Goal: Use online tool/utility

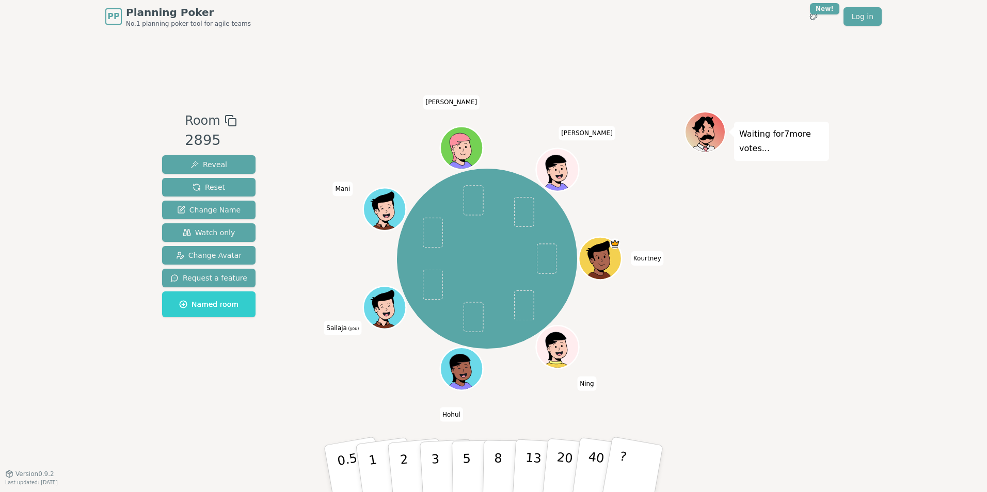
click at [194, 410] on div "Room 2895 Reveal Reset Change Name Watch only Change Avatar Request a feature N…" at bounding box center [493, 253] width 671 height 441
click at [150, 397] on div "PP Planning Poker No.1 planning poker tool for agile teams Toggle theme New! Lo…" at bounding box center [493, 246] width 987 height 492
click at [467, 452] on p "5" at bounding box center [466, 469] width 9 height 56
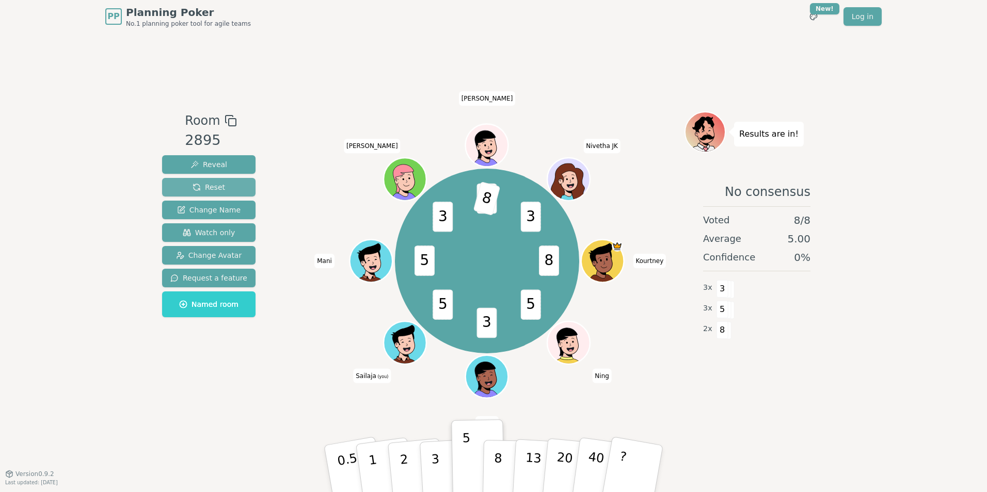
click at [203, 186] on span "Reset" at bounding box center [209, 187] width 33 height 10
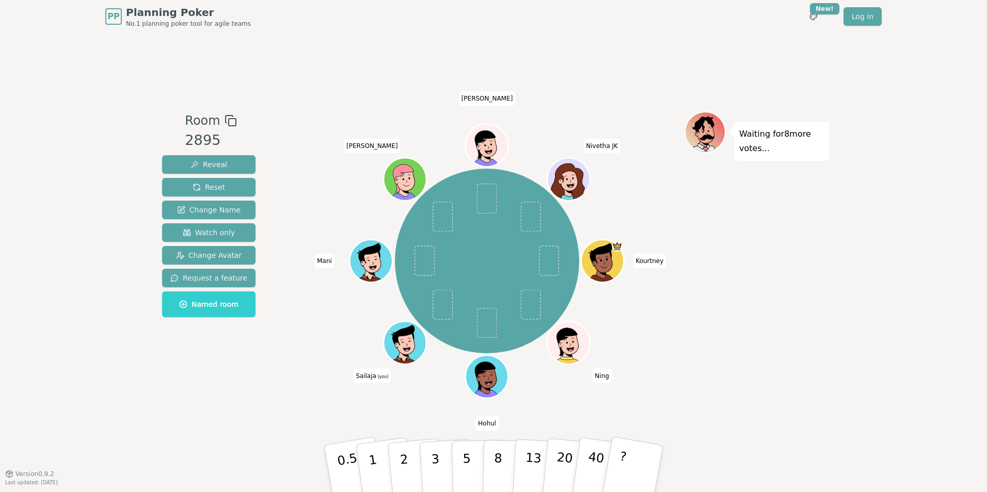
click at [725, 437] on div "Room 2895 Reveal Reset Change Name Watch only Change Avatar Request a feature N…" at bounding box center [493, 253] width 671 height 441
click at [430, 452] on button "3" at bounding box center [447, 469] width 56 height 81
click at [438, 452] on button "3" at bounding box center [447, 469] width 56 height 81
click at [439, 452] on button "3" at bounding box center [447, 469] width 56 height 81
click at [432, 452] on p "3" at bounding box center [435, 470] width 11 height 56
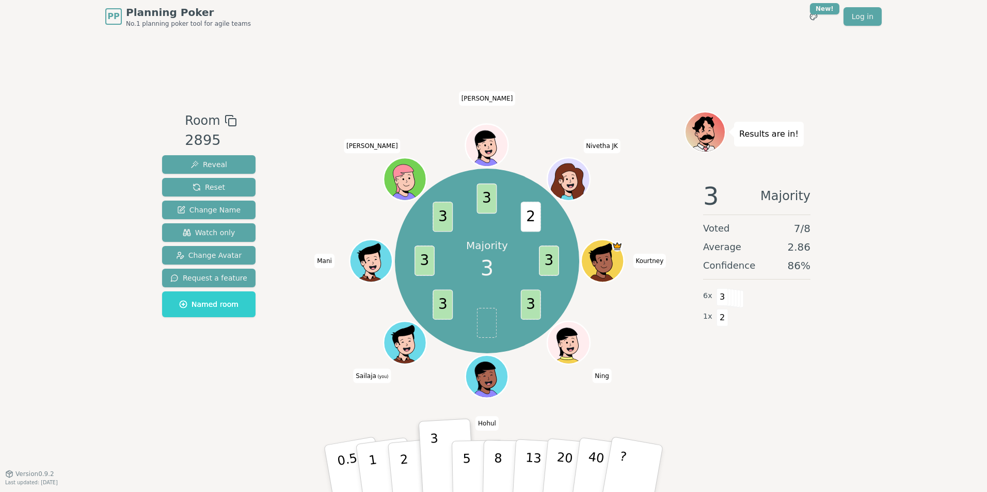
click at [713, 423] on div "Room 2895 Reveal Reset Change Name Watch only Change Avatar Request a feature N…" at bounding box center [493, 253] width 671 height 441
click at [742, 406] on div "Room 2895 Reveal Reset Change Name Watch only Change Avatar Request a feature N…" at bounding box center [493, 253] width 671 height 441
click at [717, 406] on div "Room 2895 Reveal Reset Change Name Watch only Change Avatar Request a feature N…" at bounding box center [493, 253] width 671 height 441
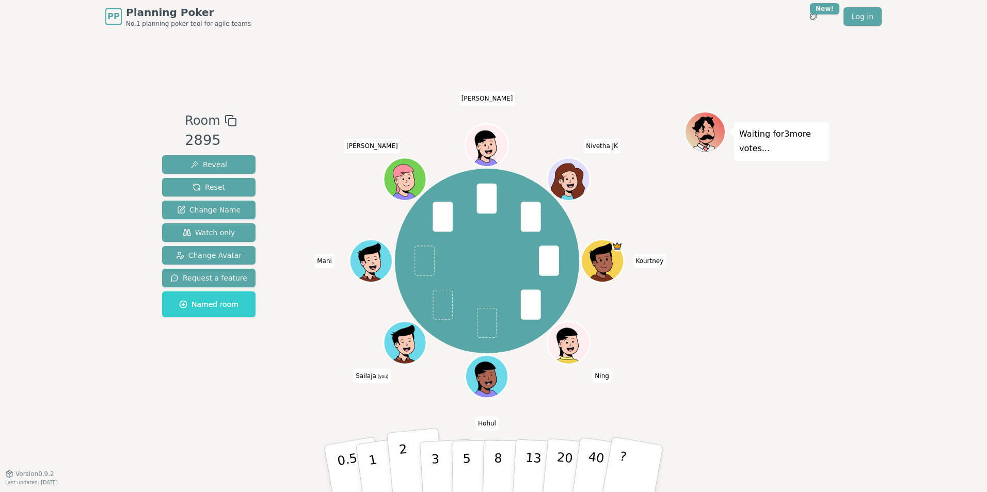
click at [411, 452] on button "2" at bounding box center [416, 469] width 59 height 82
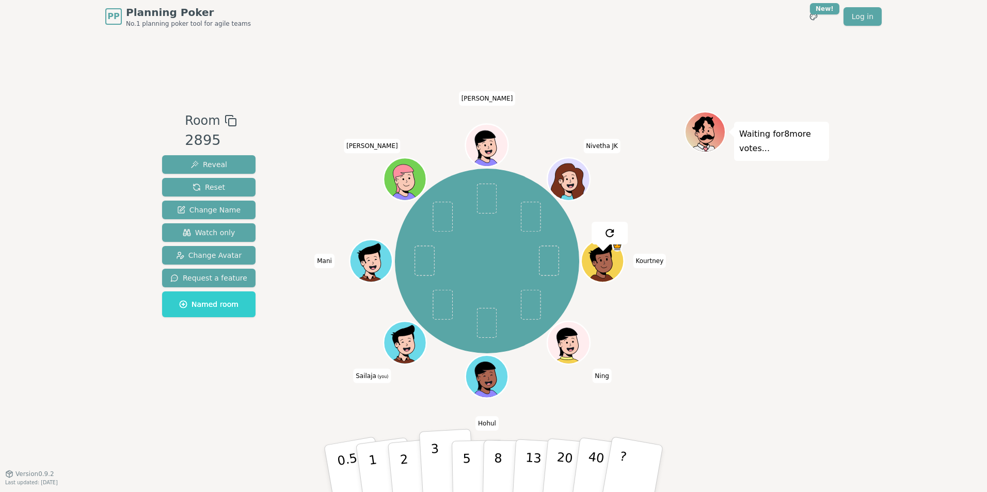
click at [438, 452] on p "3" at bounding box center [435, 470] width 11 height 56
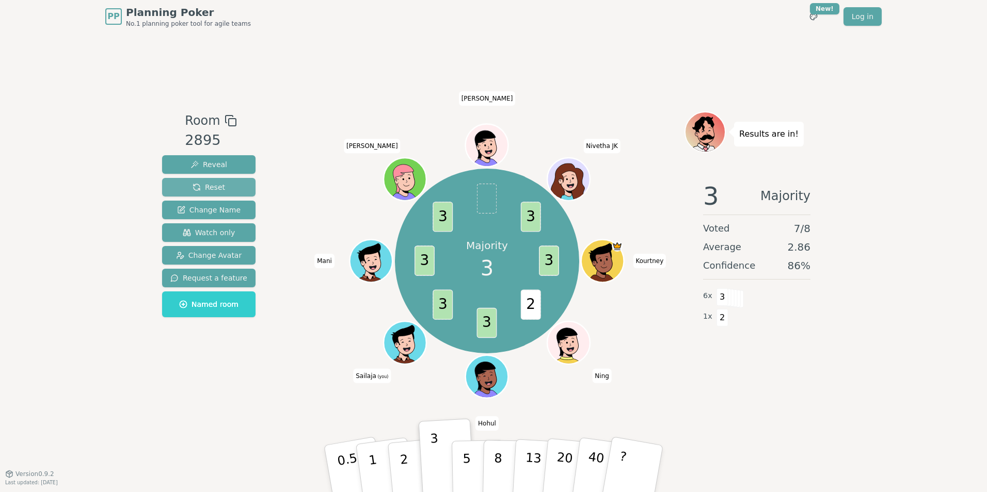
click at [221, 186] on button "Reset" at bounding box center [208, 187] width 93 height 19
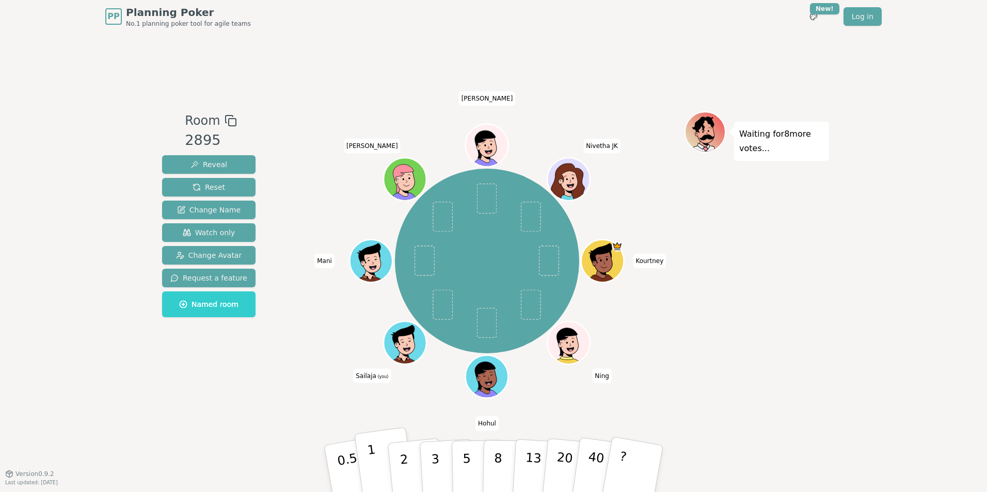
click at [377, 452] on button "1" at bounding box center [384, 469] width 61 height 84
click at [398, 452] on button "2" at bounding box center [416, 469] width 59 height 82
